Goal: Transaction & Acquisition: Purchase product/service

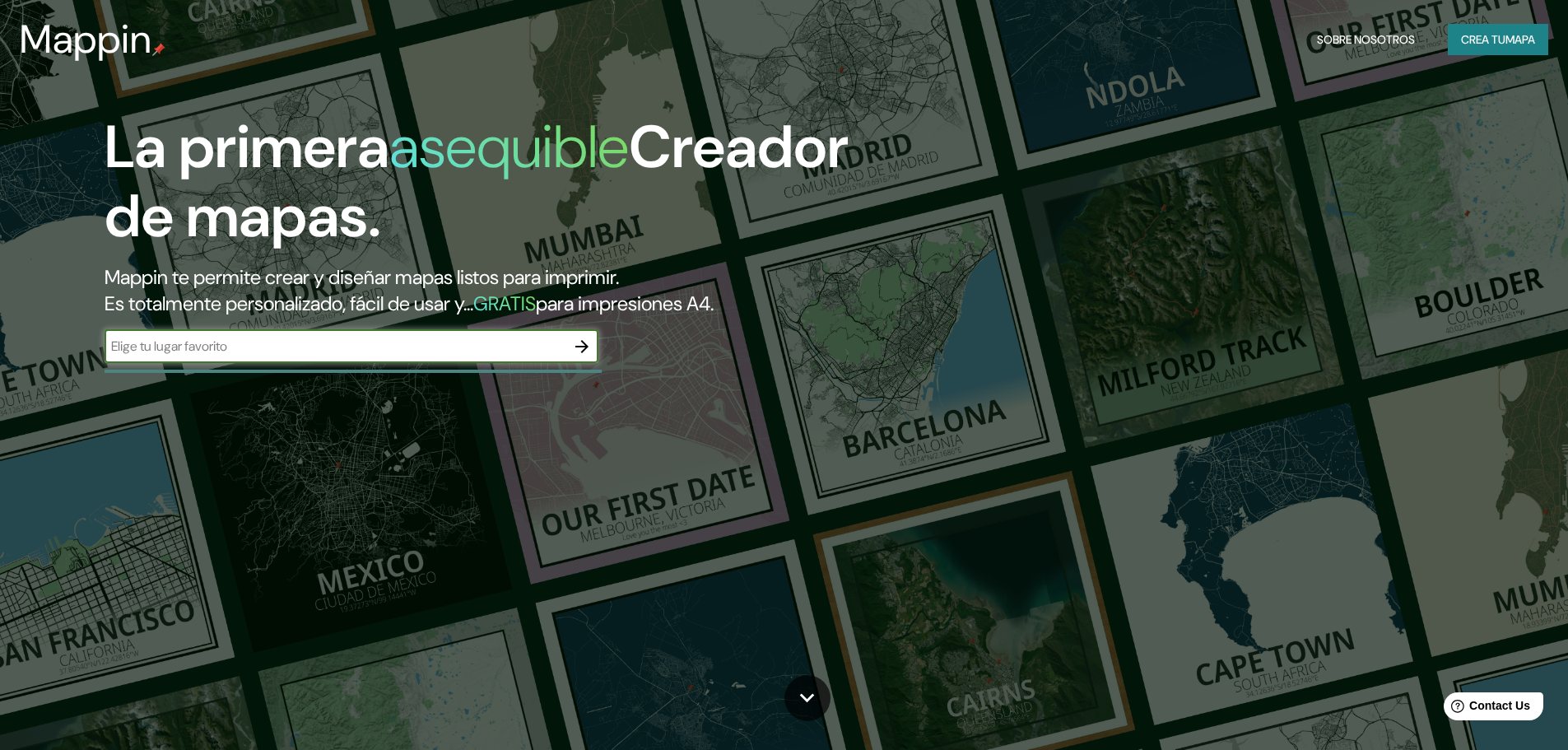
click at [489, 340] on input "text" at bounding box center [335, 346] width 461 height 19
type input "trujillo"
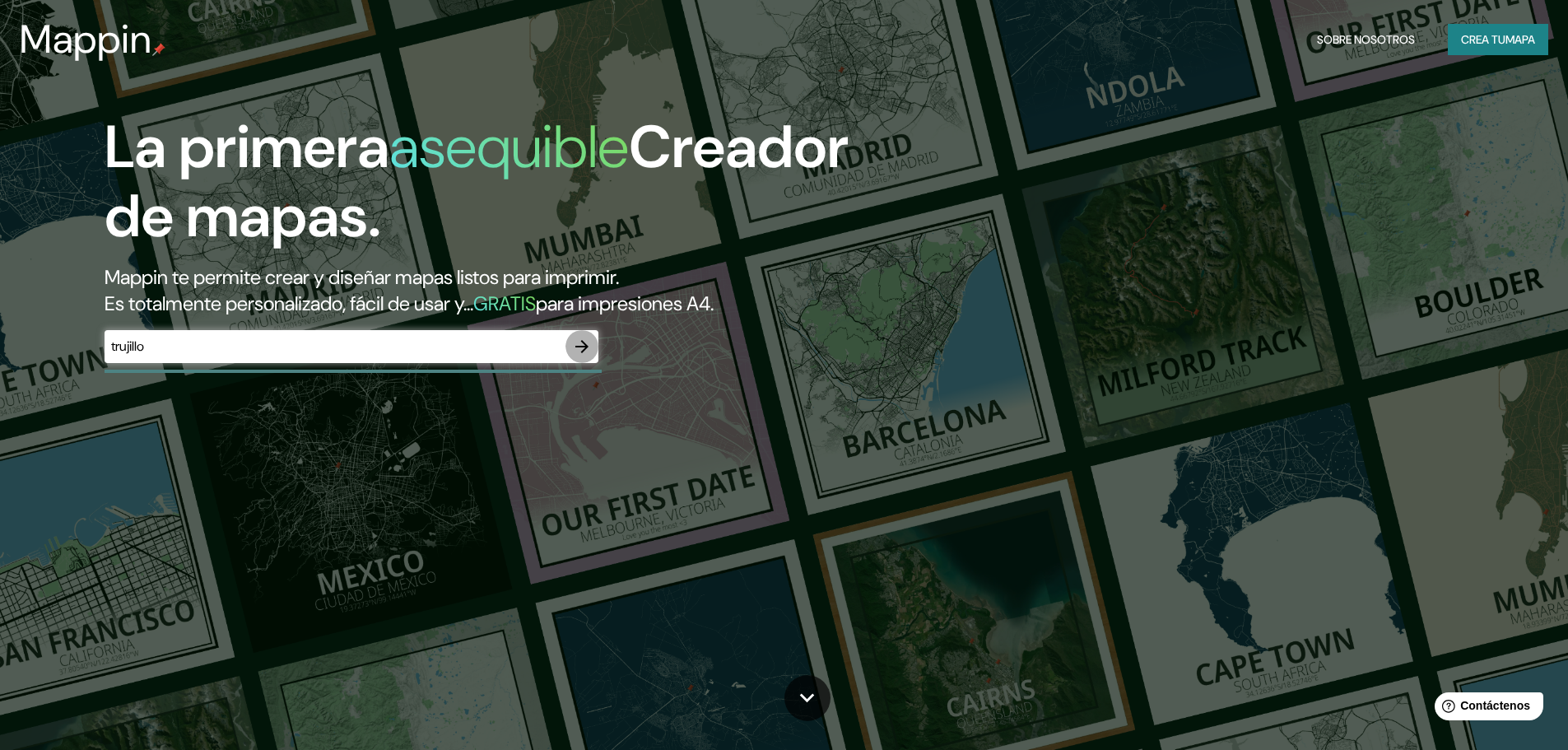
click at [581, 351] on icon "button" at bounding box center [581, 346] width 20 height 20
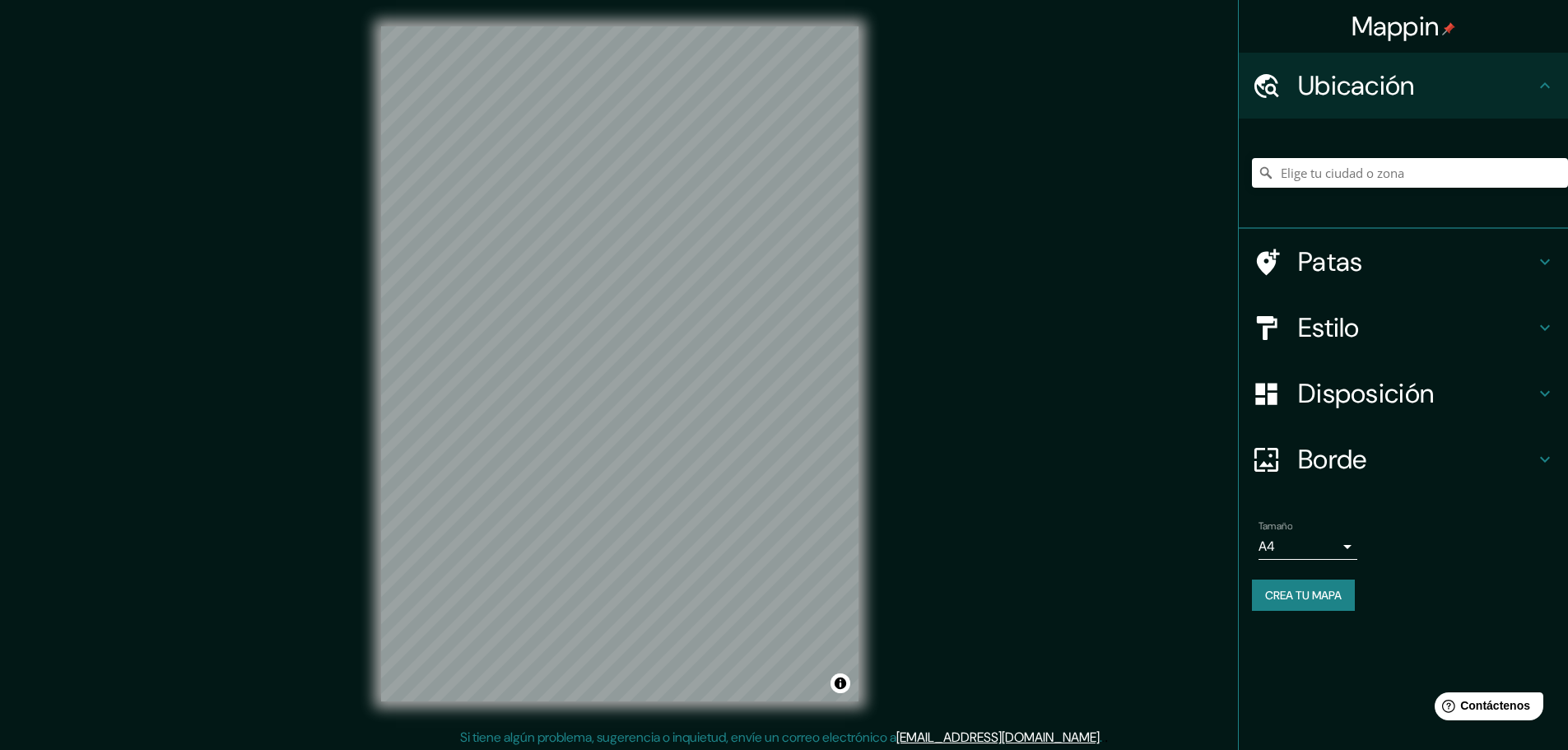
click at [751, 739] on div "Mappin Ubicación Patas Estilo Disposición Borde Elige un borde. Consejo : puede…" at bounding box center [784, 377] width 1568 height 754
click at [1540, 328] on icon at bounding box center [1544, 327] width 20 height 20
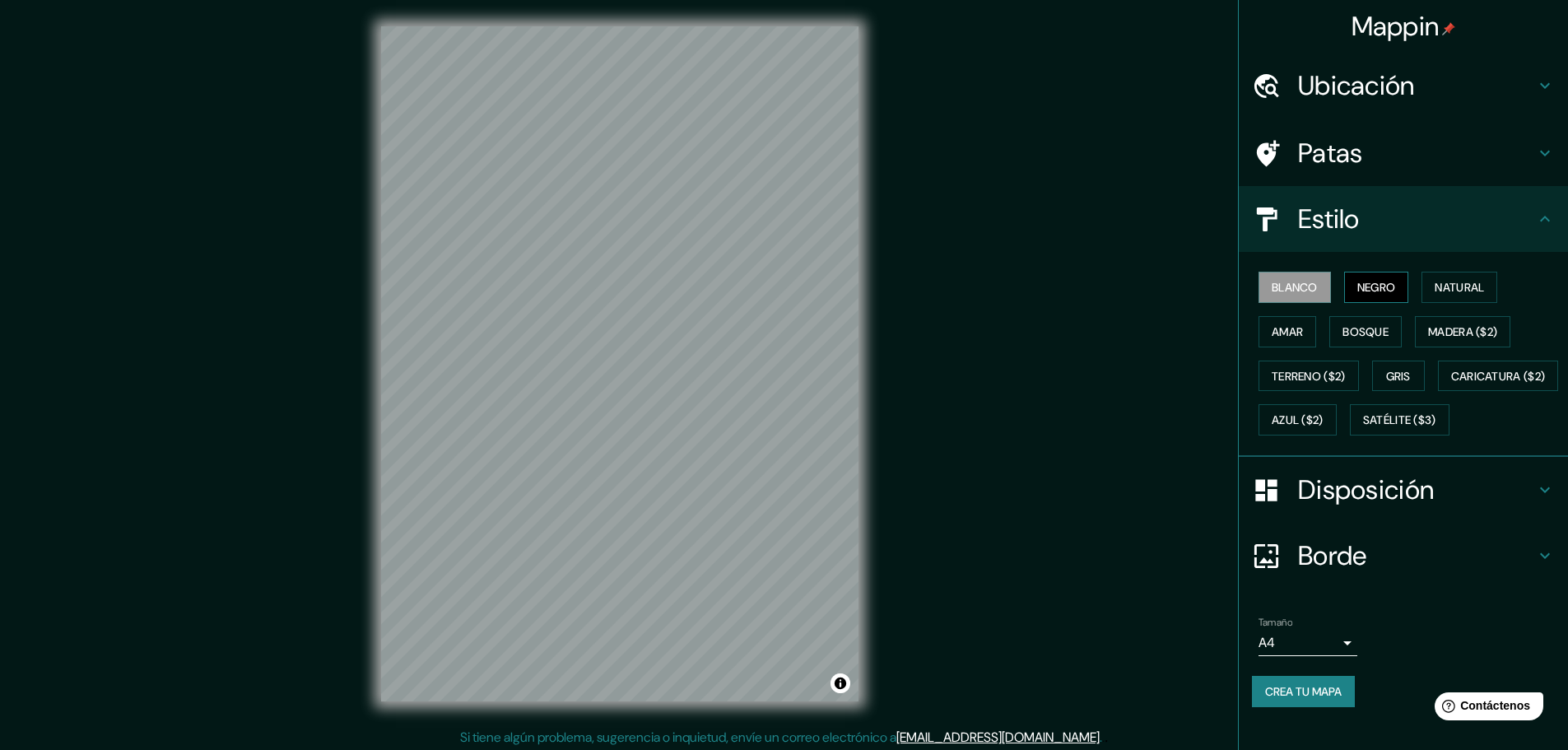
click at [1367, 293] on font "Negro" at bounding box center [1376, 287] width 38 height 14
click at [1258, 290] on button "Blanco" at bounding box center [1295, 287] width 73 height 32
click at [1272, 342] on font "Amar" at bounding box center [1287, 332] width 32 height 21
click at [1292, 296] on font "Blanco" at bounding box center [1295, 287] width 46 height 21
click at [1331, 377] on font "Terreno ($2)" at bounding box center [1308, 376] width 74 height 14
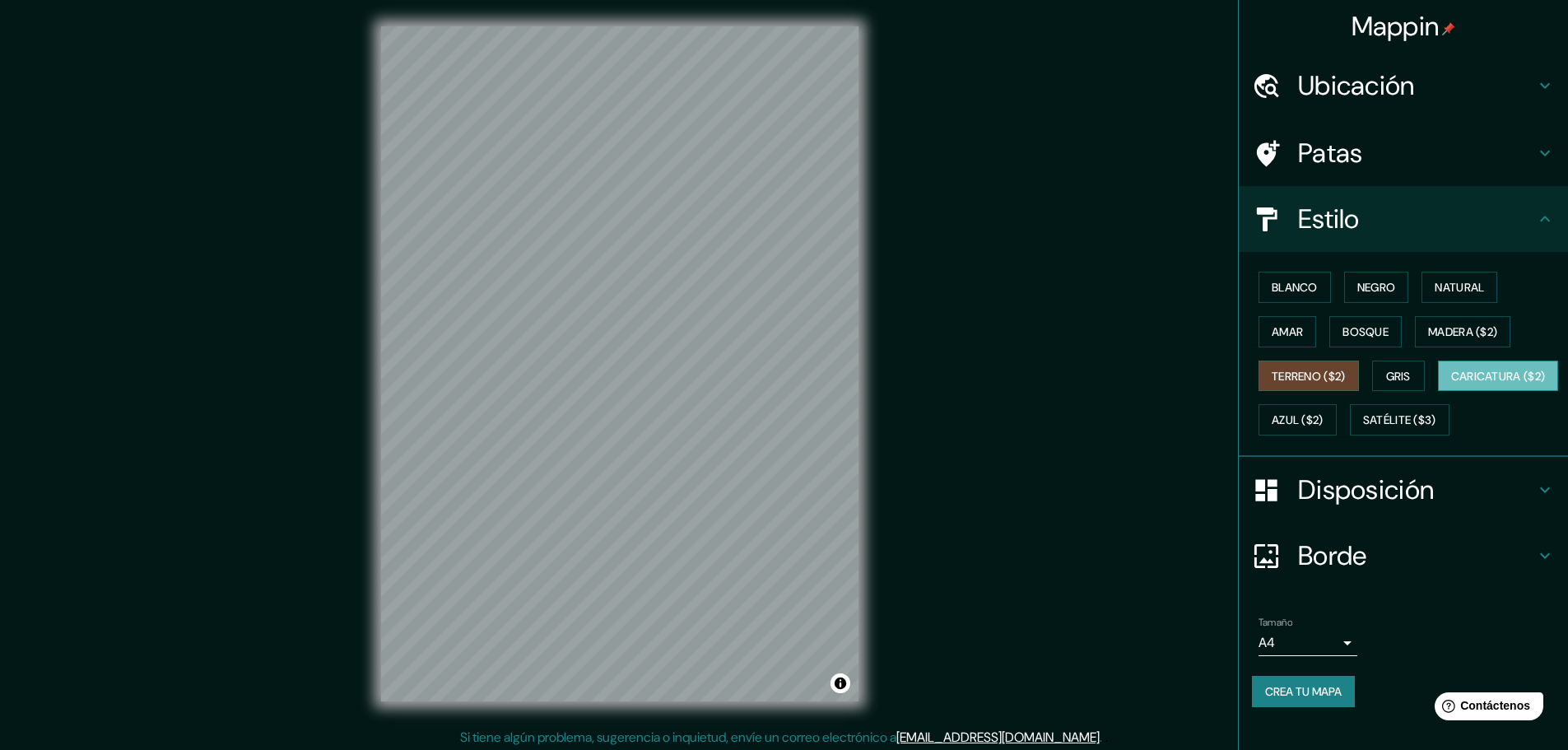
click at [1450, 384] on font "Caricatura ($2)" at bounding box center [1497, 376] width 95 height 14
click at [1385, 377] on font "Gris" at bounding box center [1398, 376] width 25 height 14
